Goal: Task Accomplishment & Management: Complete application form

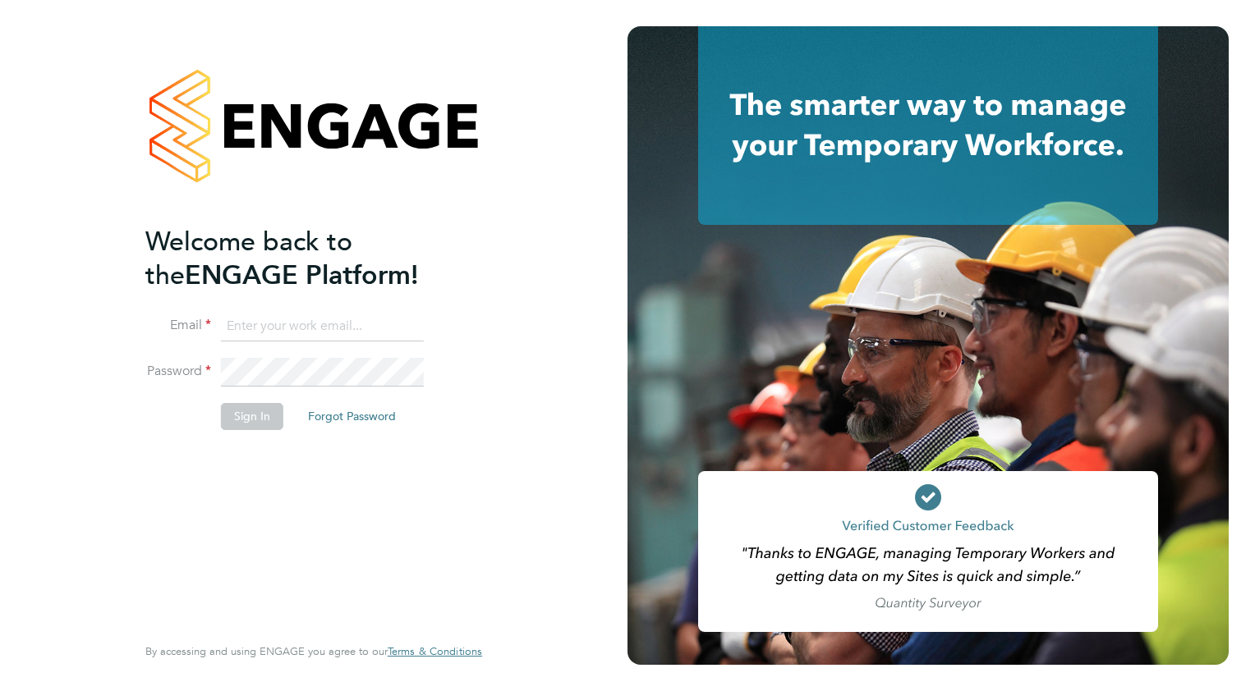
click at [305, 328] on input at bounding box center [322, 327] width 203 height 30
type input "[EMAIL_ADDRESS][DOMAIN_NAME]"
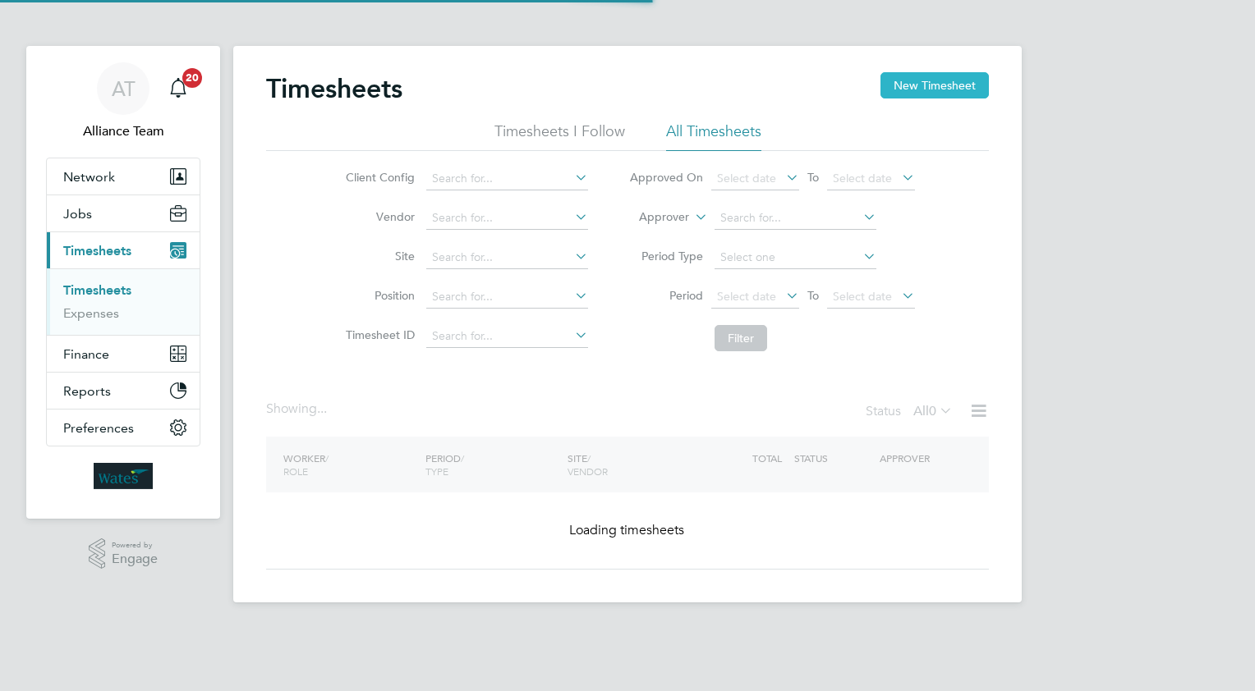
click at [910, 80] on button "New Timesheet" at bounding box center [934, 85] width 108 height 26
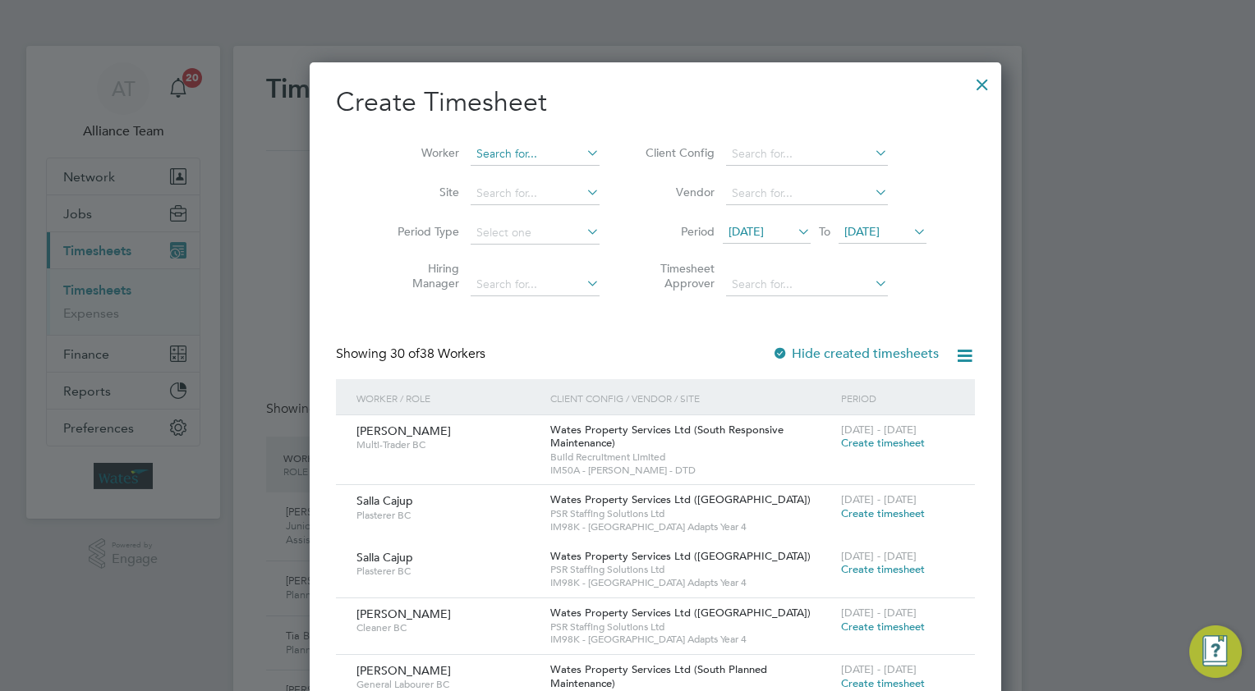
click at [482, 156] on input at bounding box center [535, 154] width 129 height 23
click at [547, 174] on b "Le" at bounding box center [553, 176] width 12 height 14
type input "Richard Leslie"
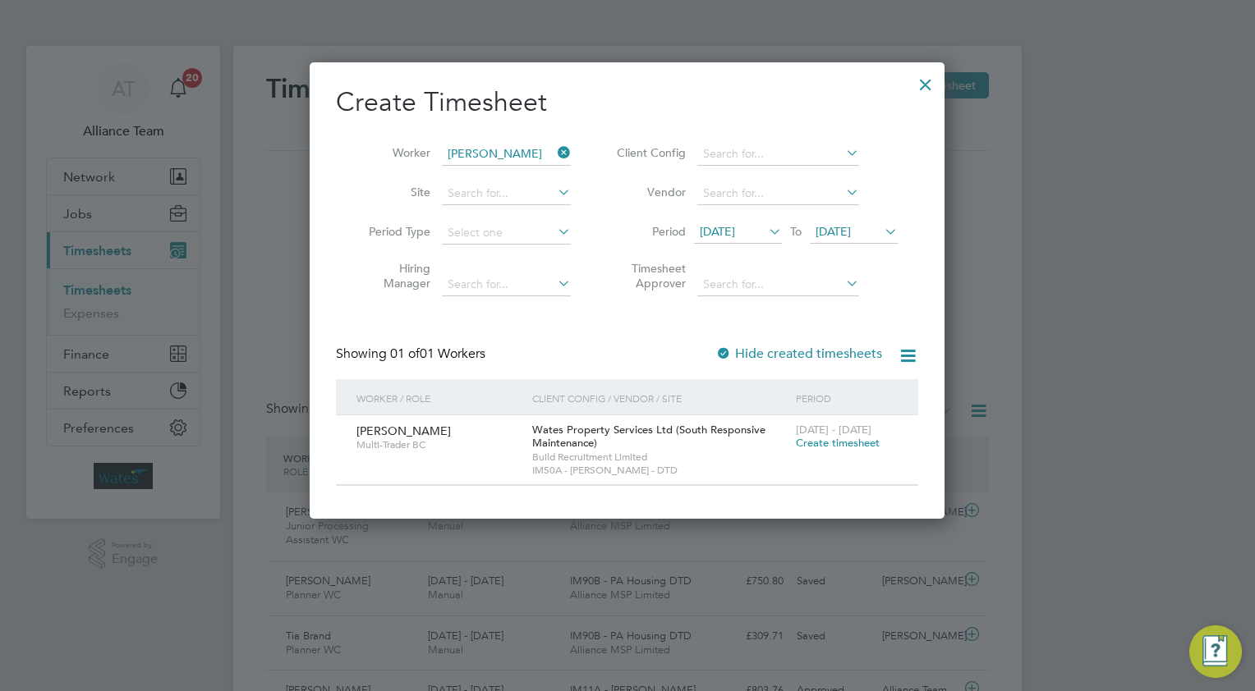
click at [821, 437] on span "Create timesheet" at bounding box center [838, 443] width 84 height 14
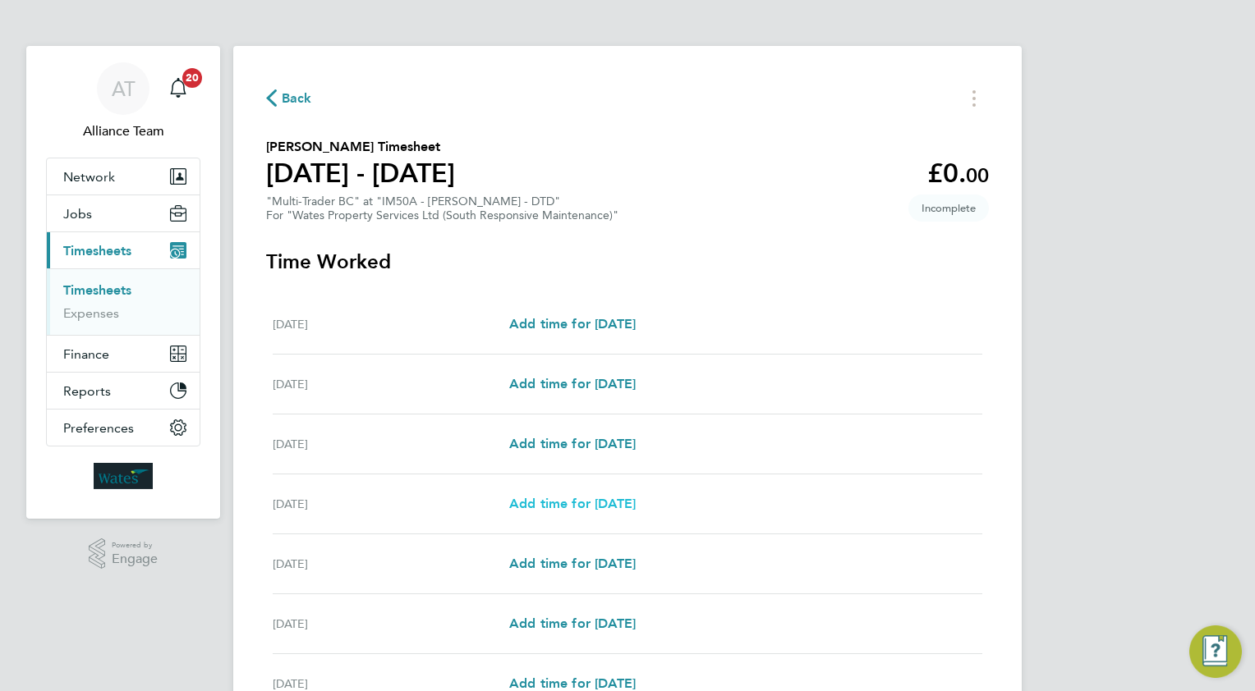
click at [583, 501] on span "Add time for Tue 26 Aug" at bounding box center [572, 504] width 126 height 16
select select "30"
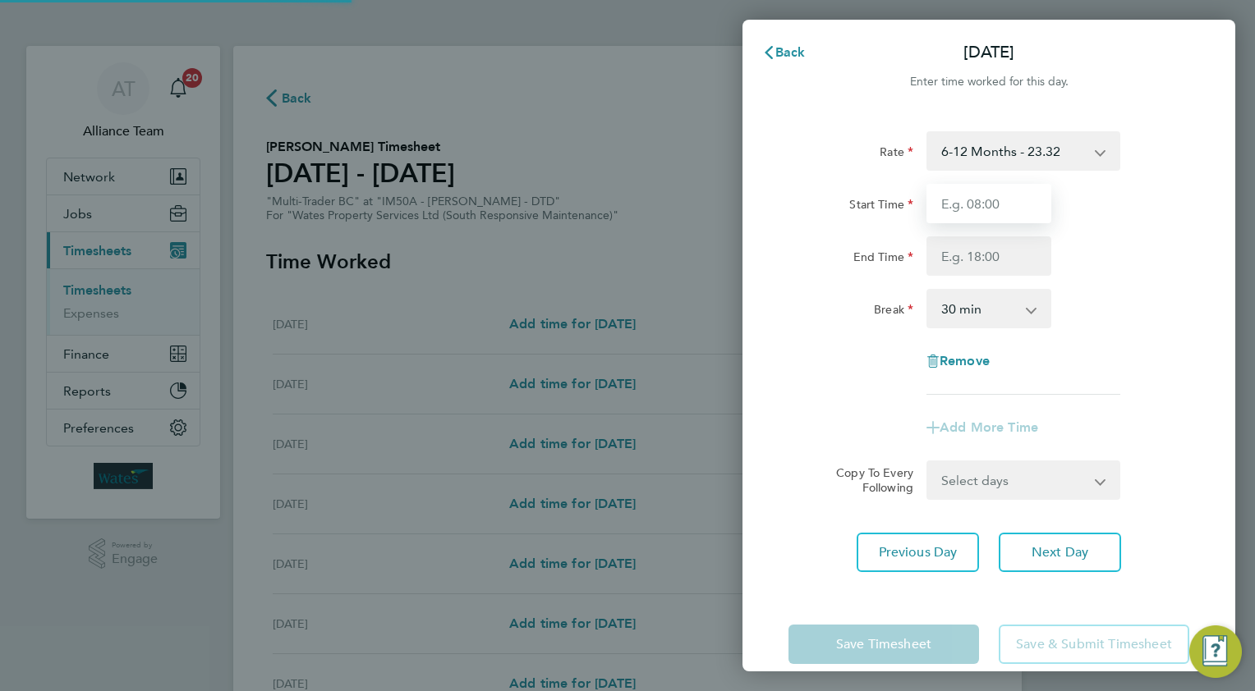
click at [973, 204] on input "Start Time" at bounding box center [988, 203] width 125 height 39
type input "0"
type input "08.0"
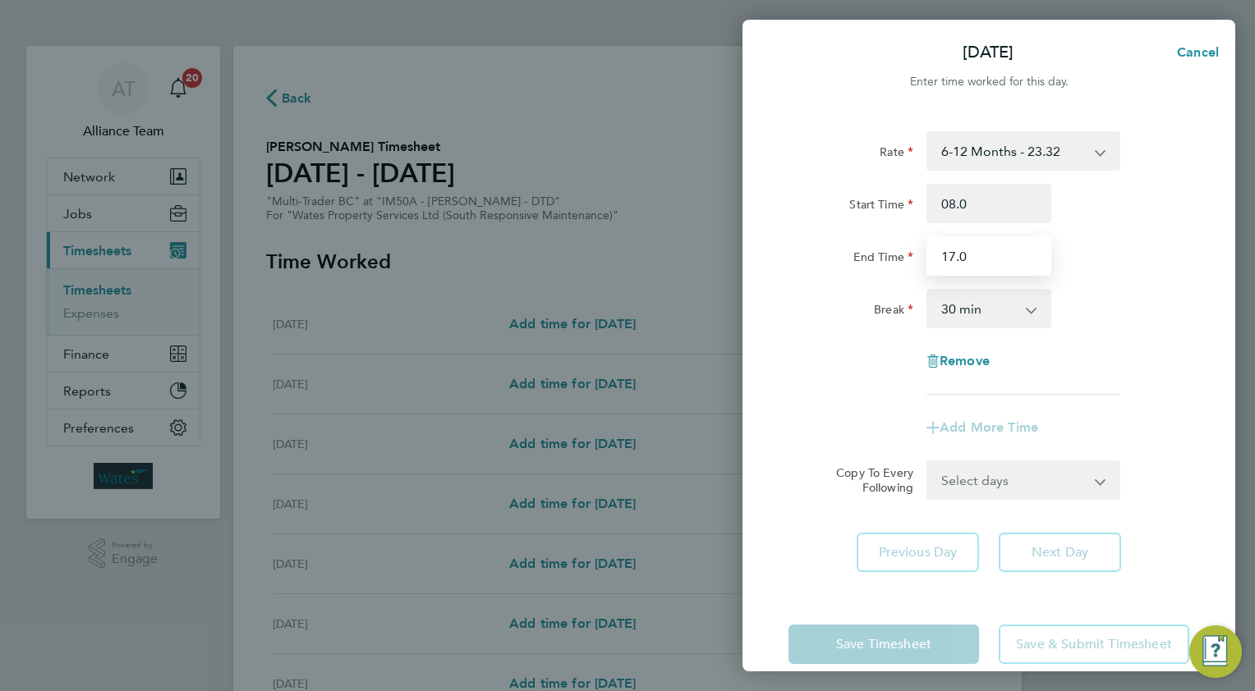
type input "17.0"
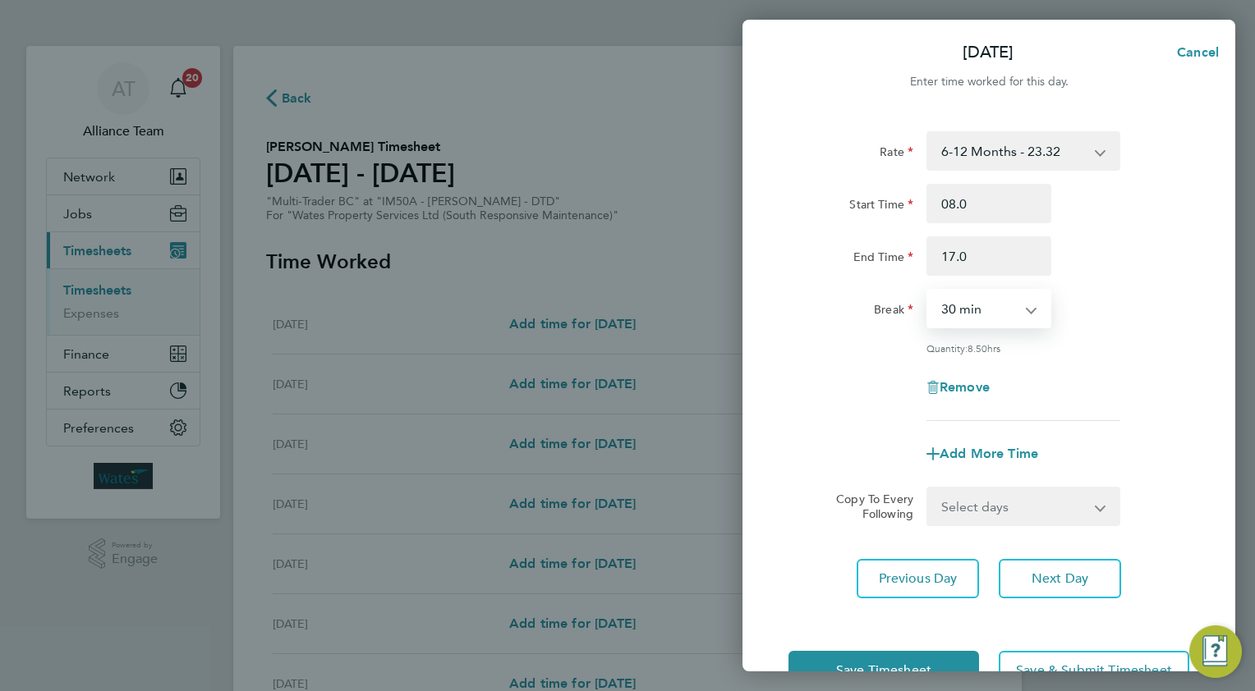
click at [962, 501] on select "Select days Day Wednesday Thursday Friday" at bounding box center [1014, 507] width 172 height 36
select select "WED"
click at [928, 489] on select "Select days Day Wednesday Thursday Friday" at bounding box center [1014, 507] width 172 height 36
select select "2025-08-29"
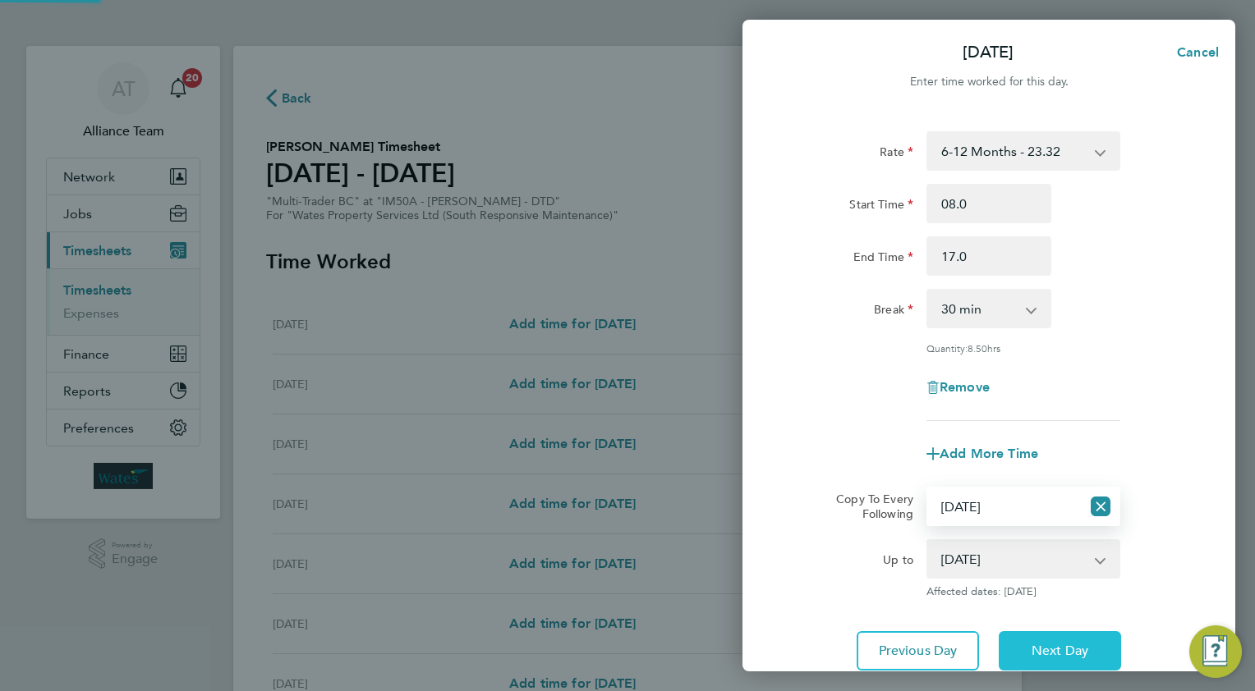
click at [1049, 651] on span "Next Day" at bounding box center [1059, 651] width 57 height 16
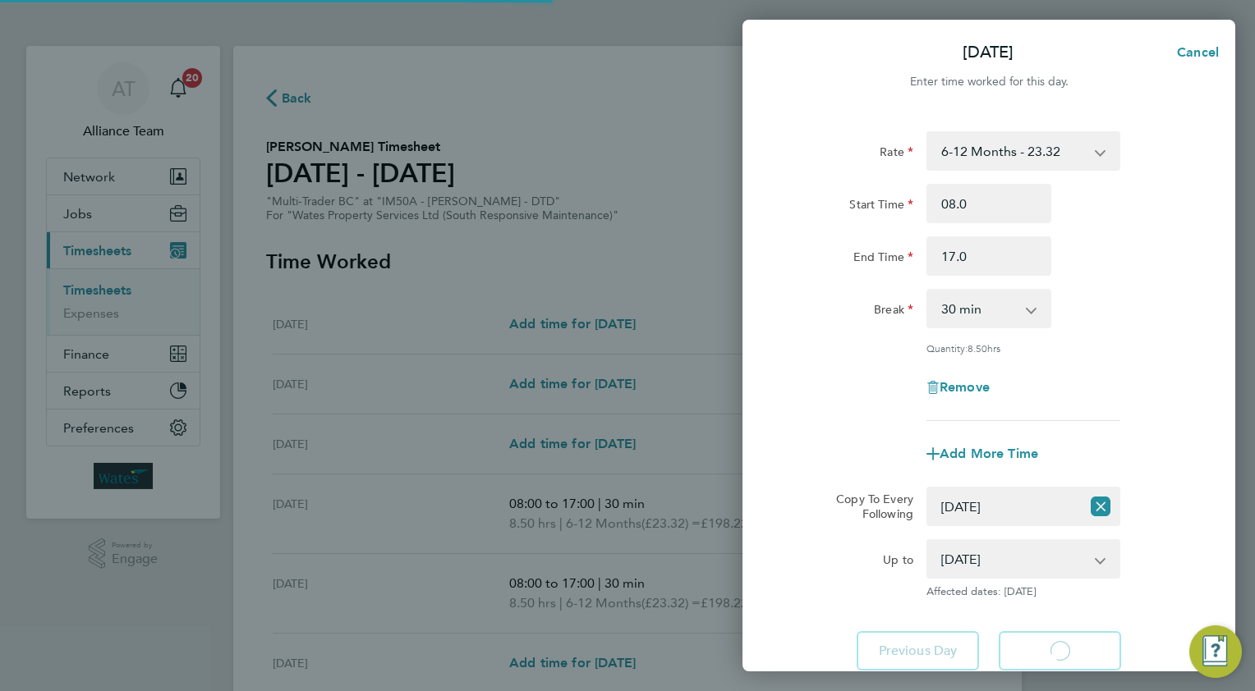
select select "30"
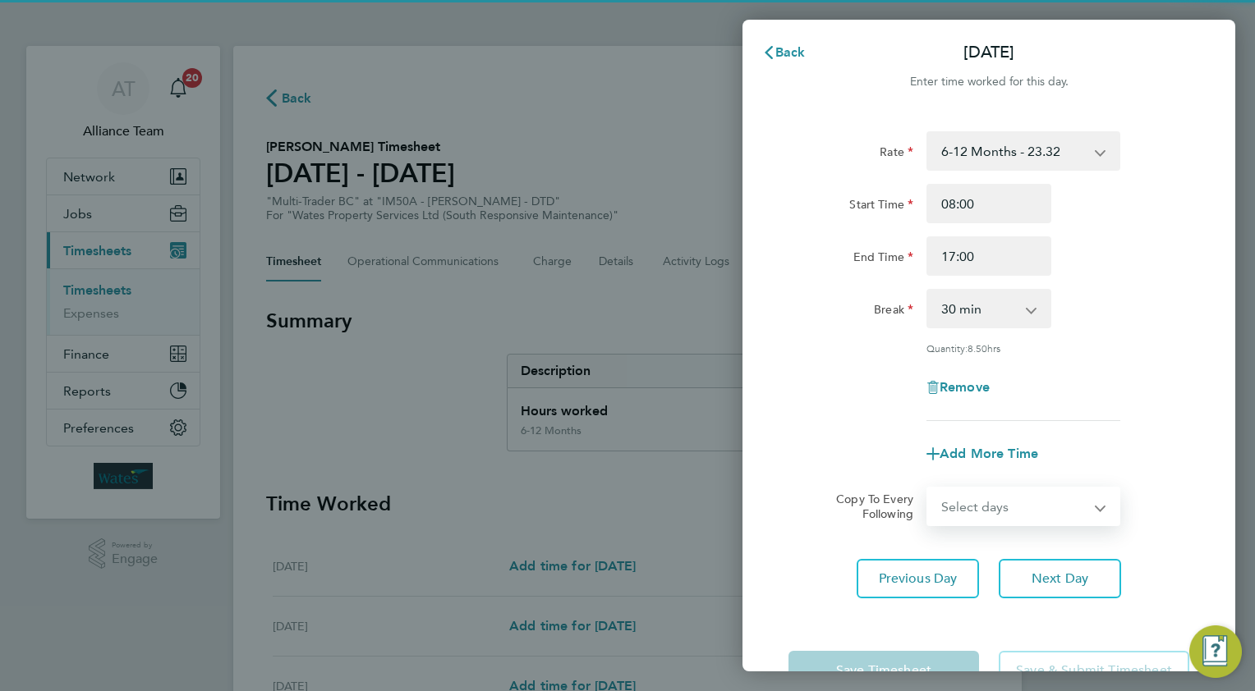
click at [955, 508] on select "Select days Day Thursday Friday" at bounding box center [1014, 507] width 172 height 36
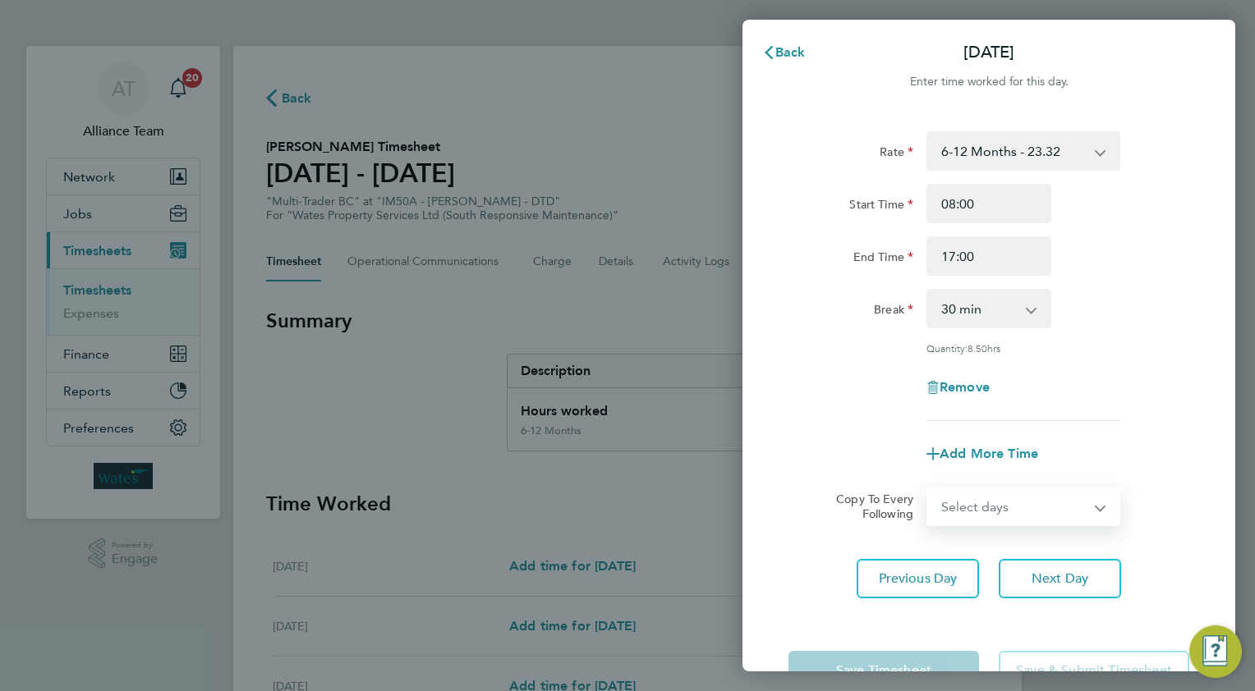
select select "THU"
click at [928, 489] on select "Select days Day Thursday Friday" at bounding box center [1014, 507] width 172 height 36
select select "2025-08-29"
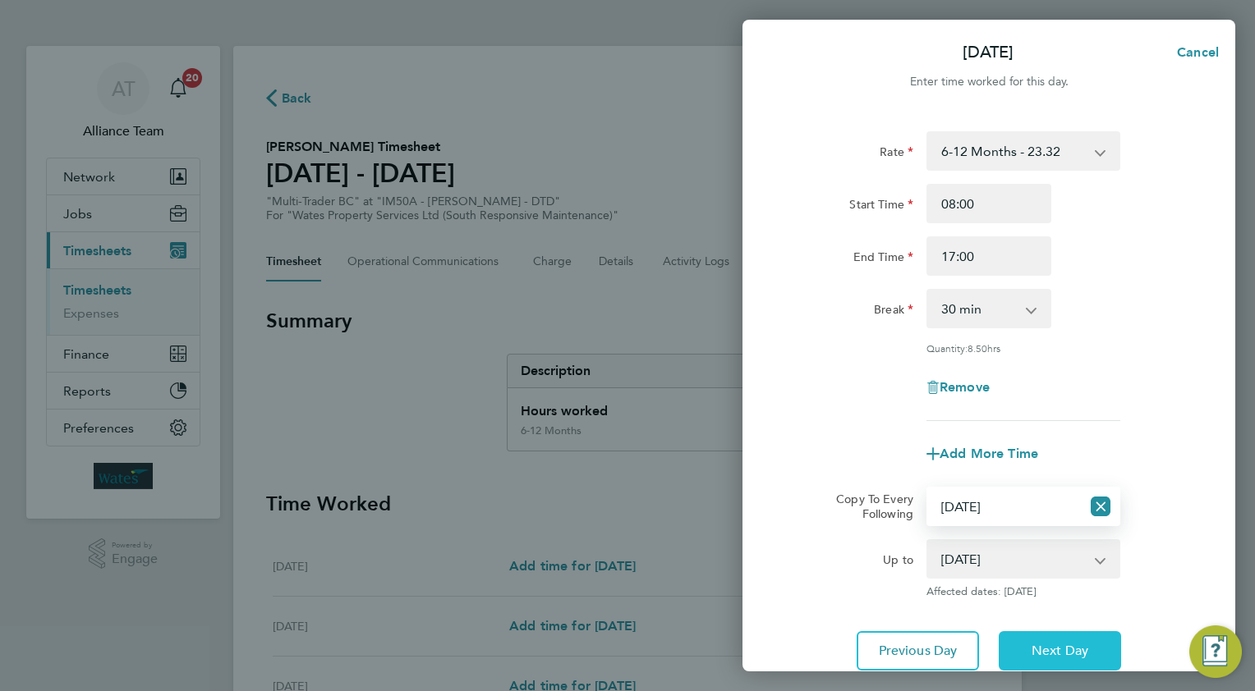
click at [1051, 645] on span "Next Day" at bounding box center [1059, 651] width 57 height 16
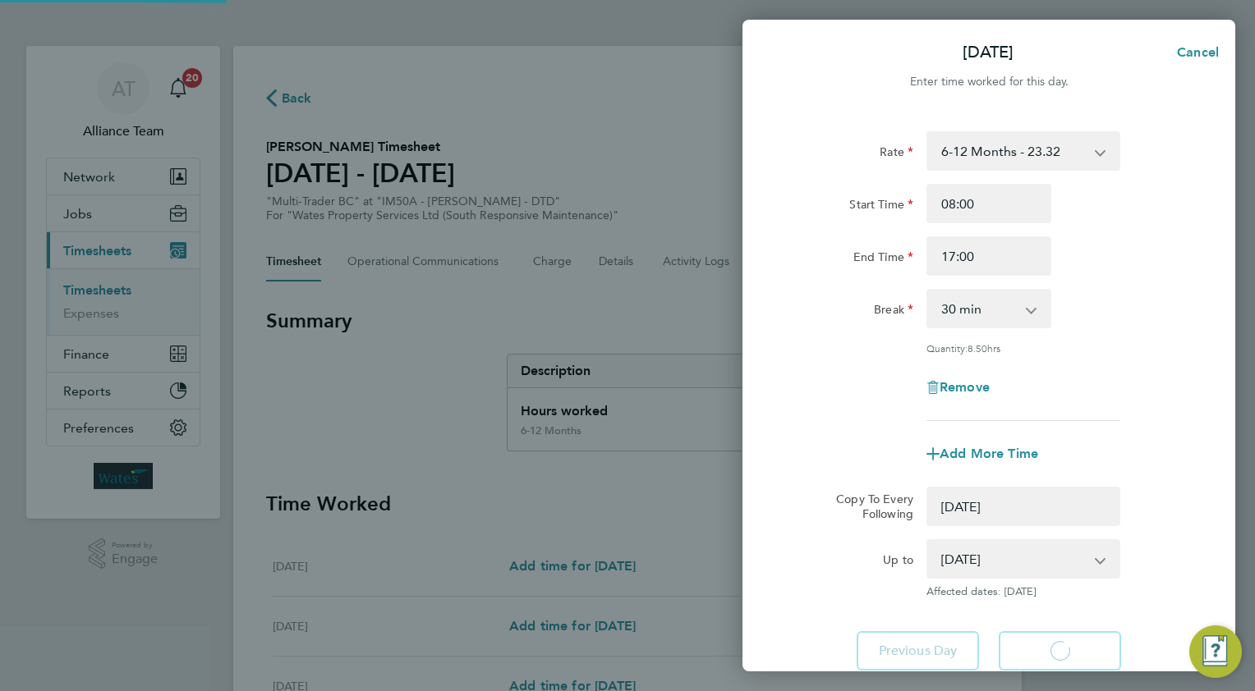
select select "0: null"
select select "30"
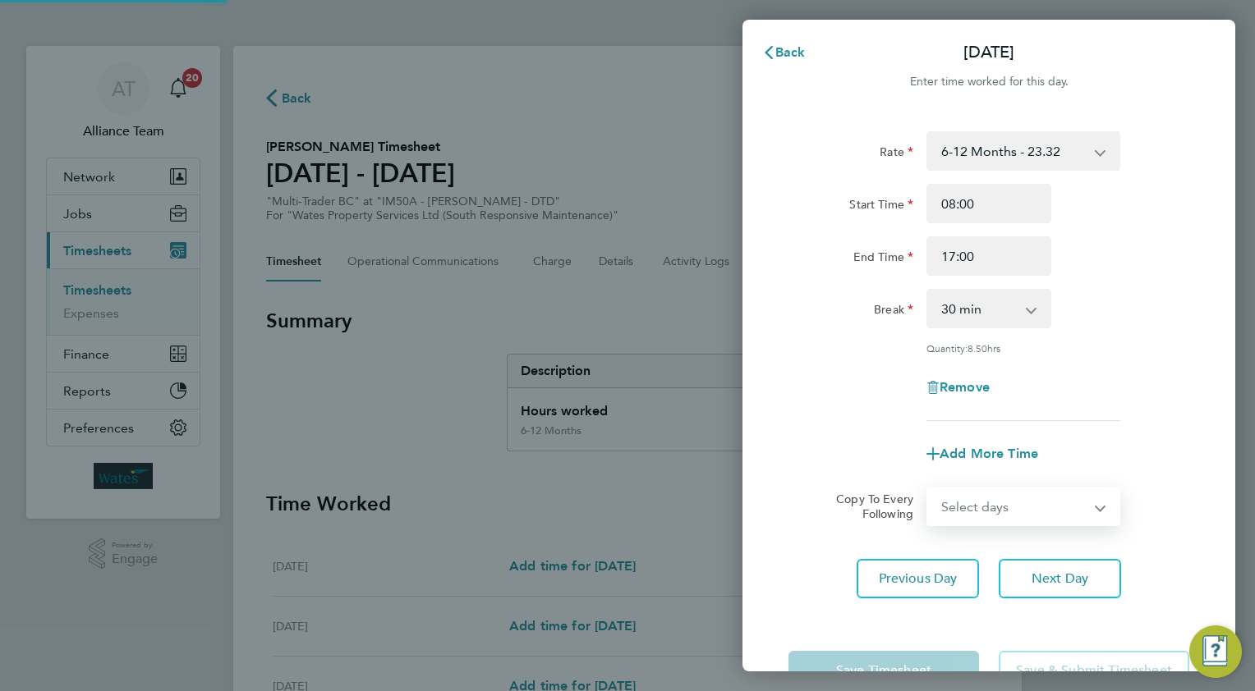
drag, startPoint x: 977, startPoint y: 500, endPoint x: 977, endPoint y: 513, distance: 13.1
click at [977, 500] on select "Select days Friday" at bounding box center [1014, 507] width 172 height 36
select select "FRI"
click at [928, 489] on select "Select days Friday" at bounding box center [1014, 507] width 172 height 36
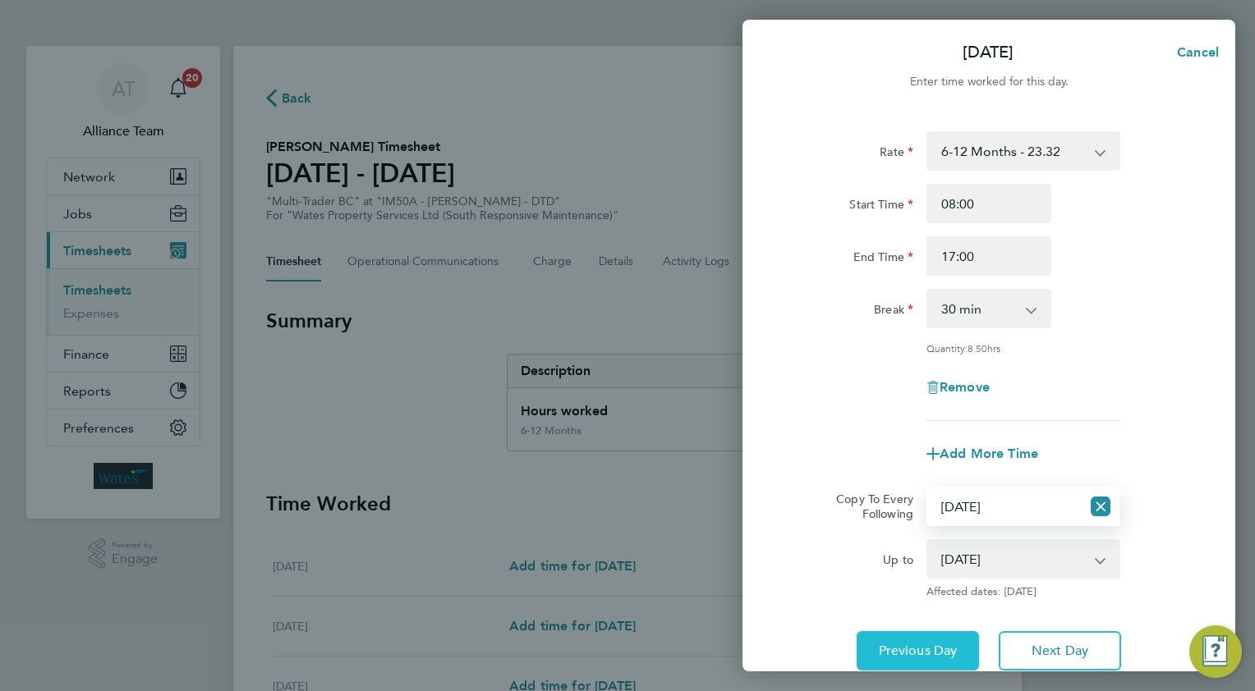
click at [925, 658] on button "Previous Day" at bounding box center [918, 651] width 122 height 39
